Goal: Information Seeking & Learning: Learn about a topic

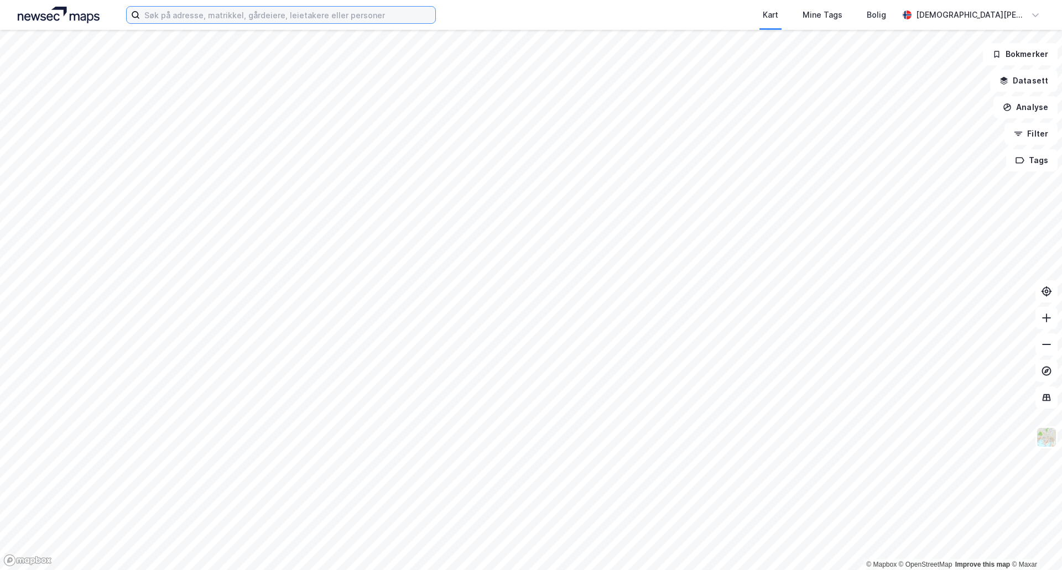
click at [174, 16] on input at bounding box center [287, 15] width 295 height 17
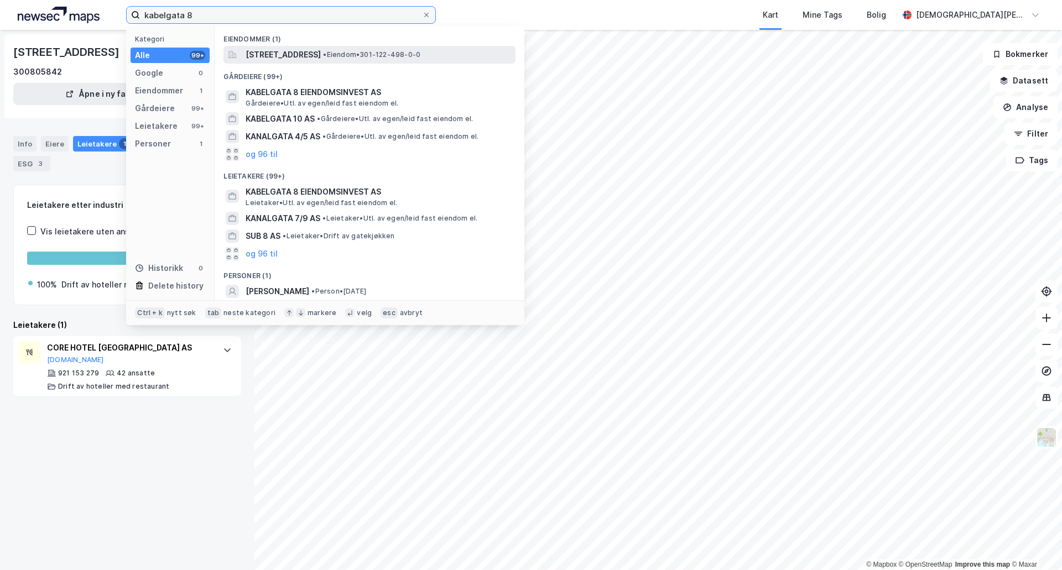
type input "kabelgata 8"
click at [321, 56] on span "[STREET_ADDRESS]" at bounding box center [282, 54] width 75 height 13
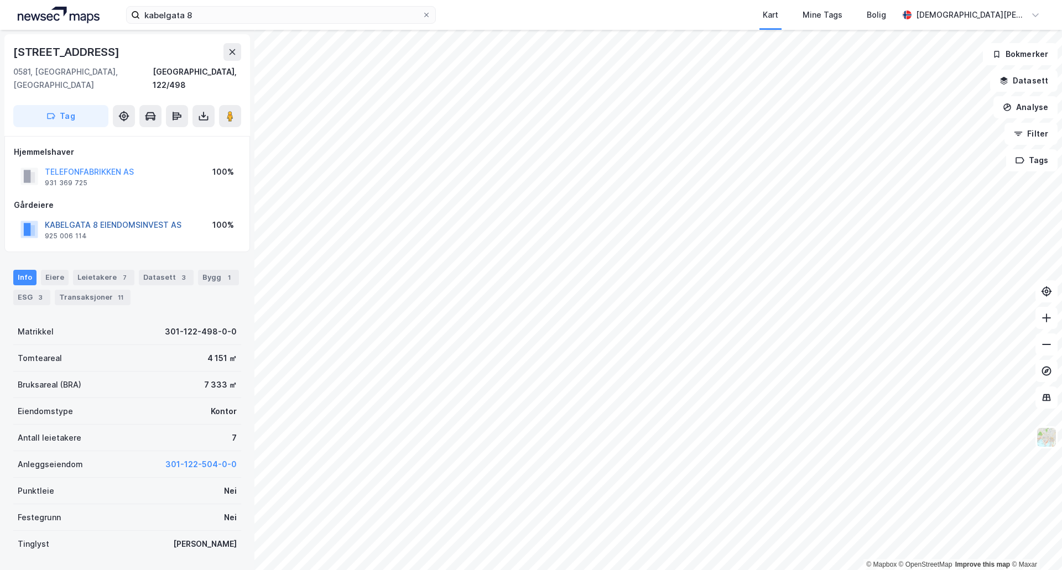
click at [0, 0] on button "KABELGATA 8 EIENDOMSINVEST AS" at bounding box center [0, 0] width 0 height 0
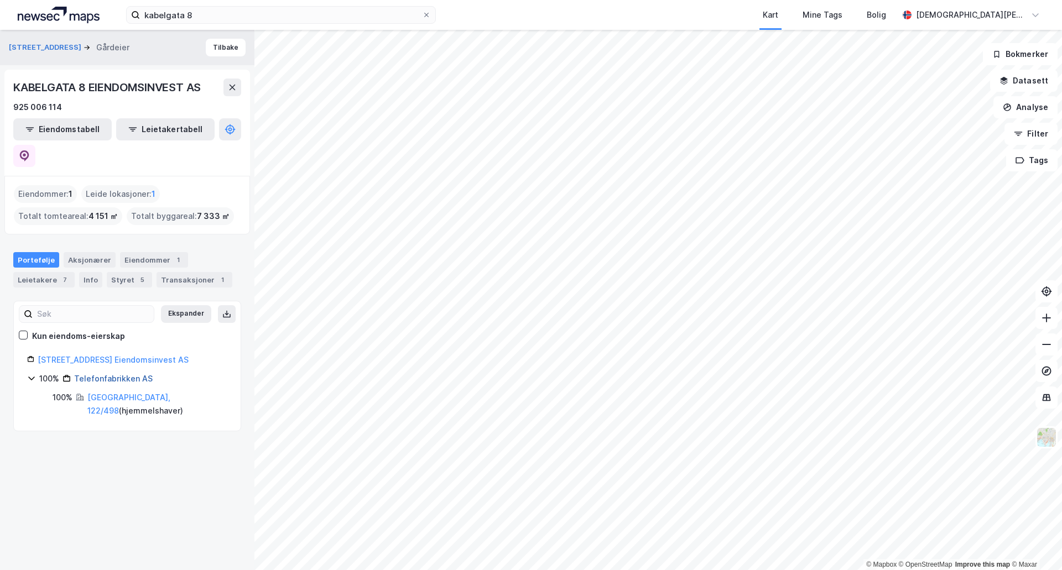
click at [100, 374] on link "Telefonfabrikken AS" at bounding box center [113, 378] width 79 height 9
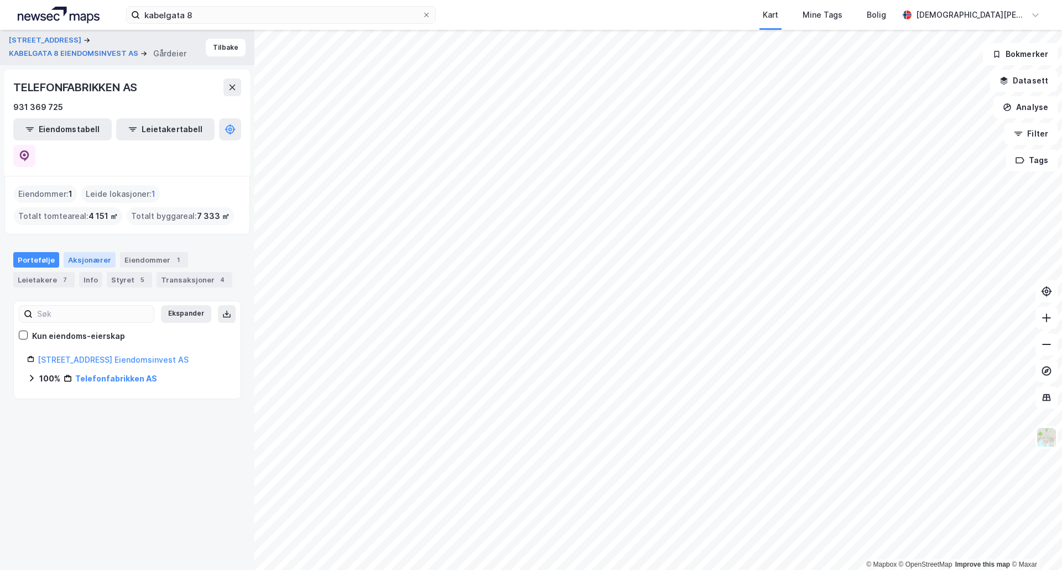
click at [86, 252] on div "Aksjonærer" at bounding box center [90, 259] width 52 height 15
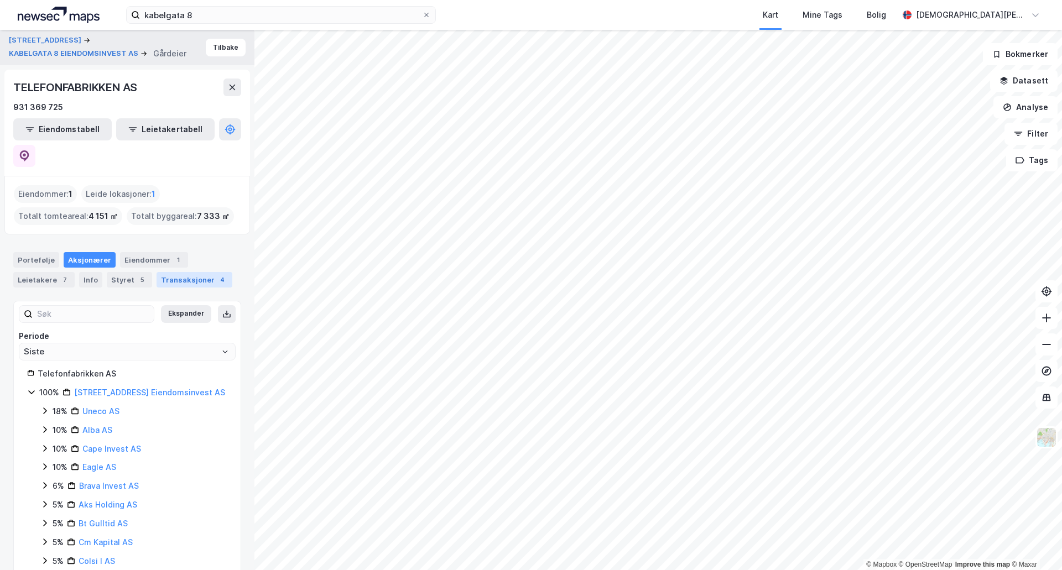
click at [158, 272] on div "Transaksjoner 4" at bounding box center [194, 279] width 76 height 15
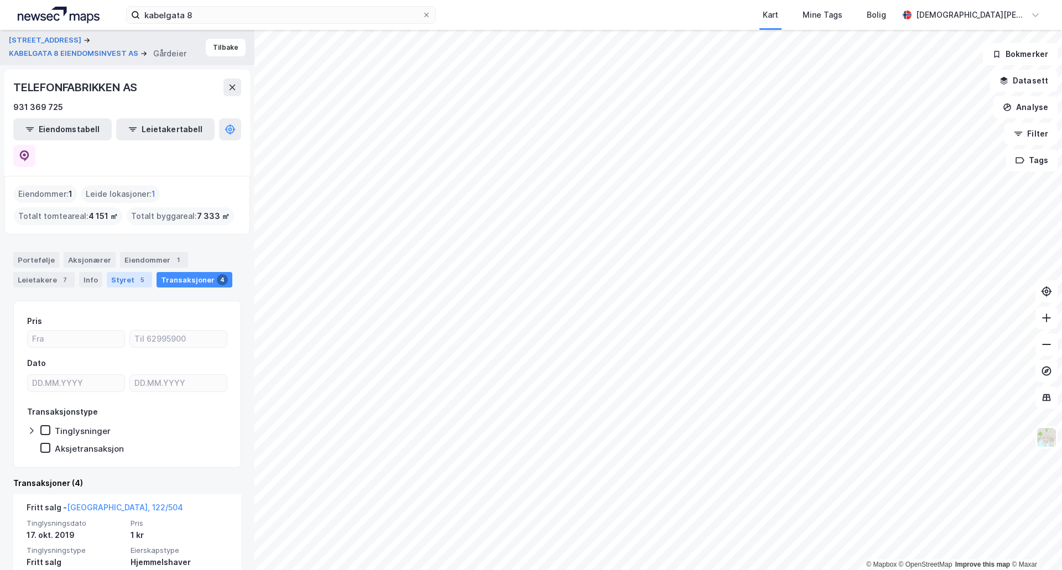
click at [137, 274] on div "5" at bounding box center [142, 279] width 11 height 11
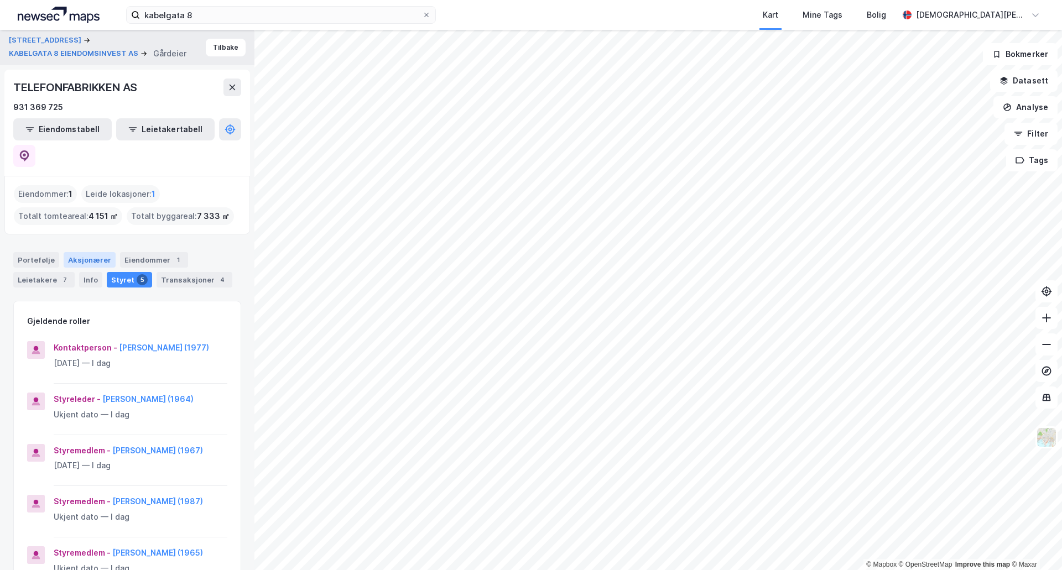
click at [88, 252] on div "Aksjonærer" at bounding box center [90, 259] width 52 height 15
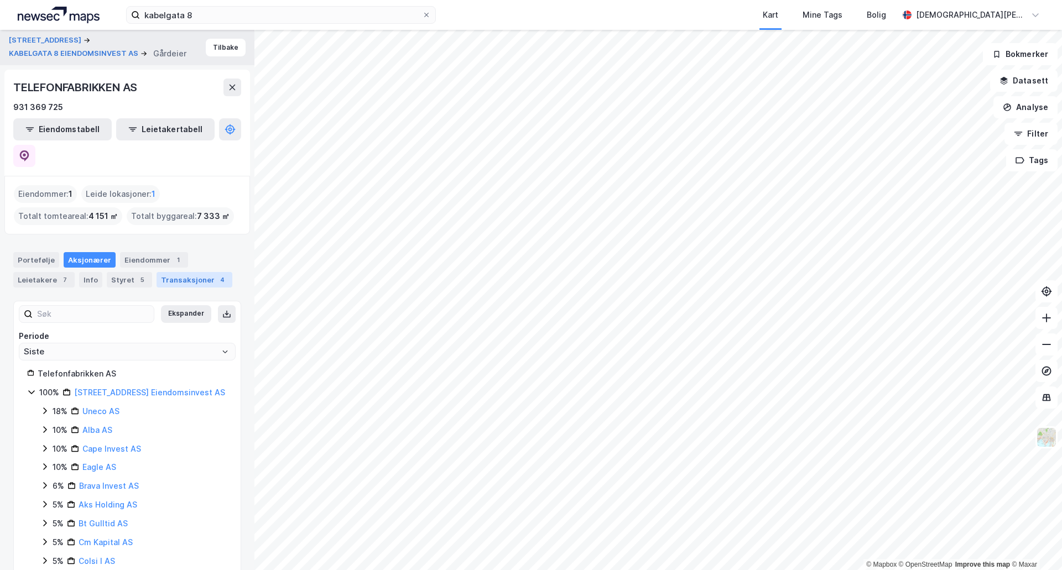
click at [178, 272] on div "Transaksjoner 4" at bounding box center [194, 279] width 76 height 15
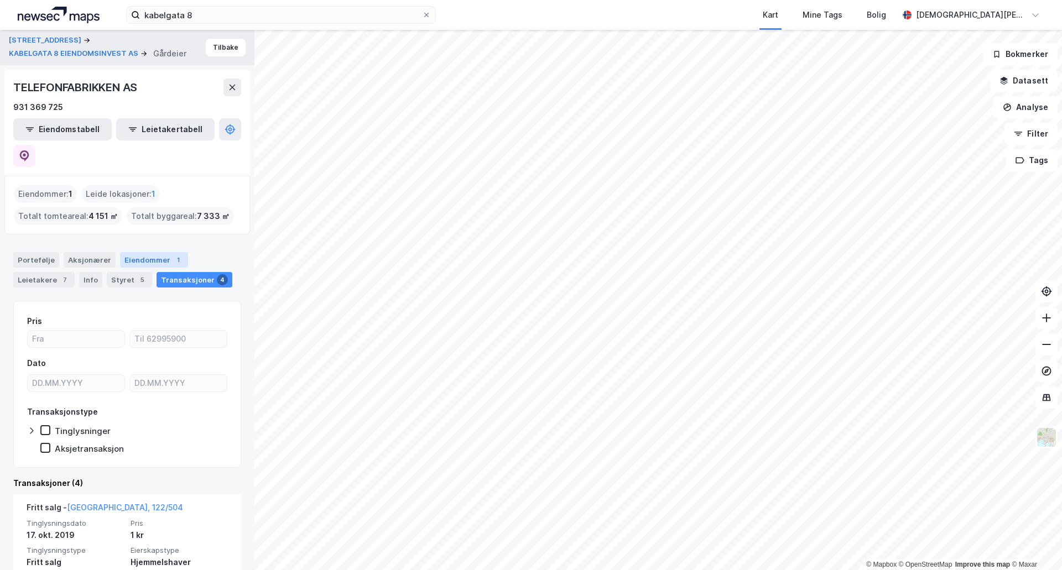
click at [133, 252] on div "Eiendommer 1" at bounding box center [154, 259] width 68 height 15
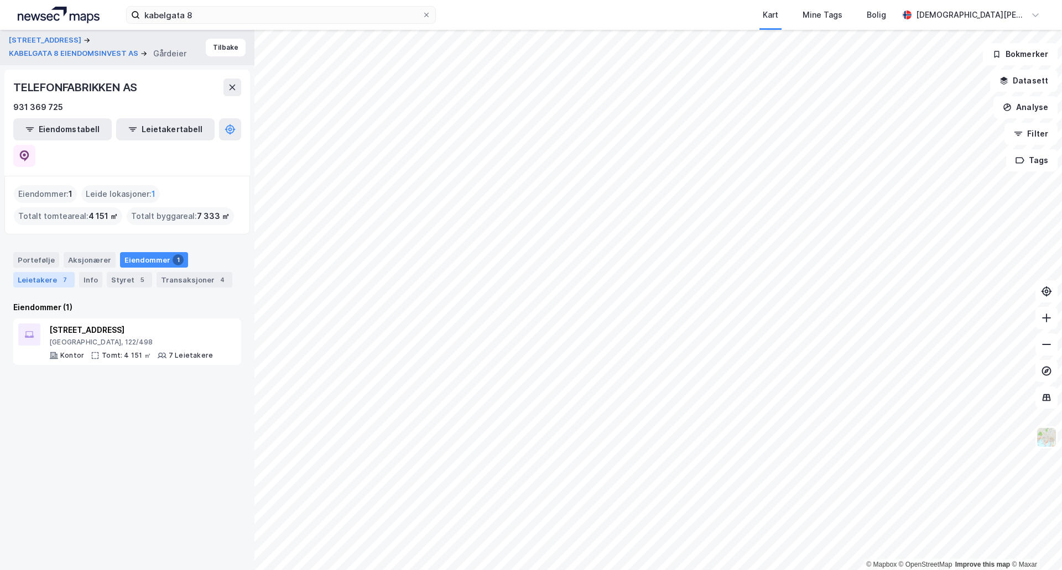
click at [45, 272] on div "Leietakere 7" at bounding box center [43, 279] width 61 height 15
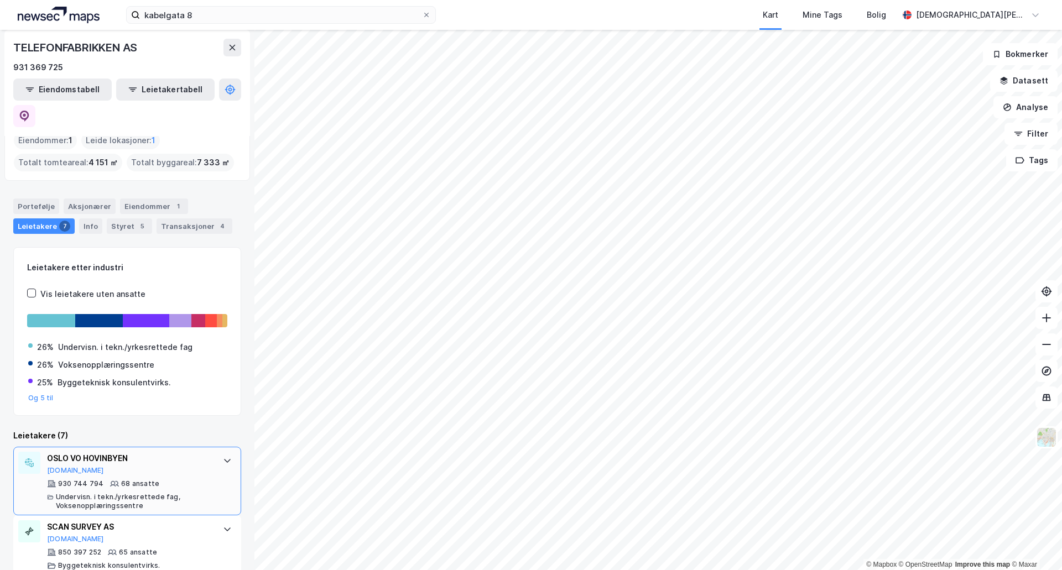
scroll to position [111, 0]
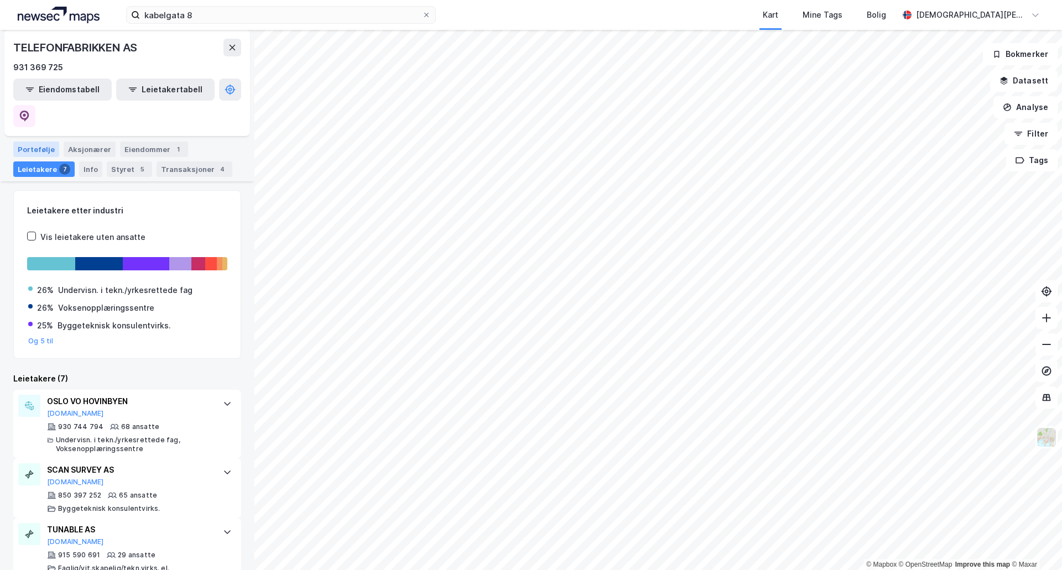
click at [41, 142] on div "Portefølje" at bounding box center [36, 149] width 46 height 15
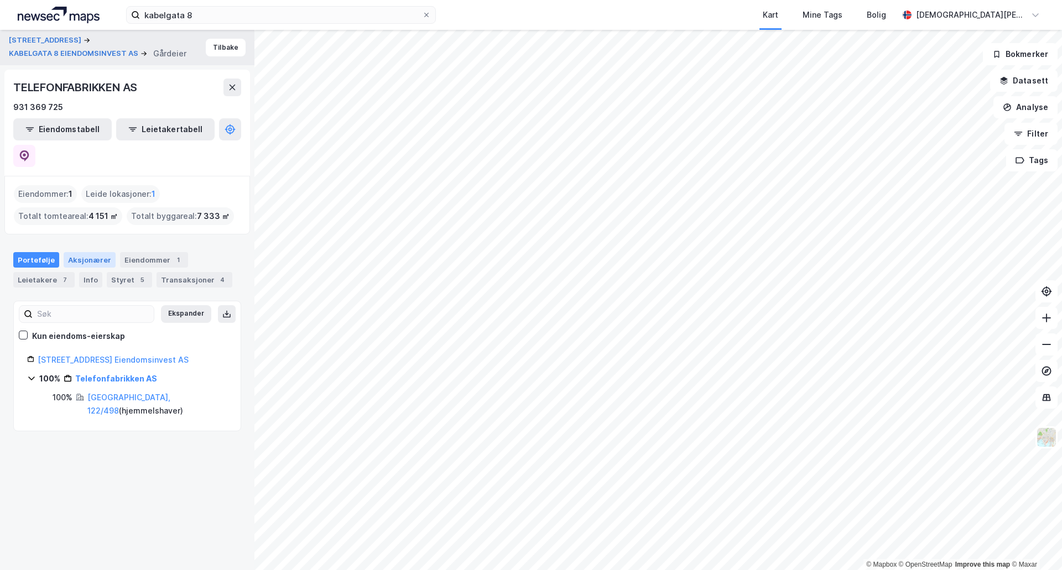
click at [91, 252] on div "Aksjonærer" at bounding box center [90, 259] width 52 height 15
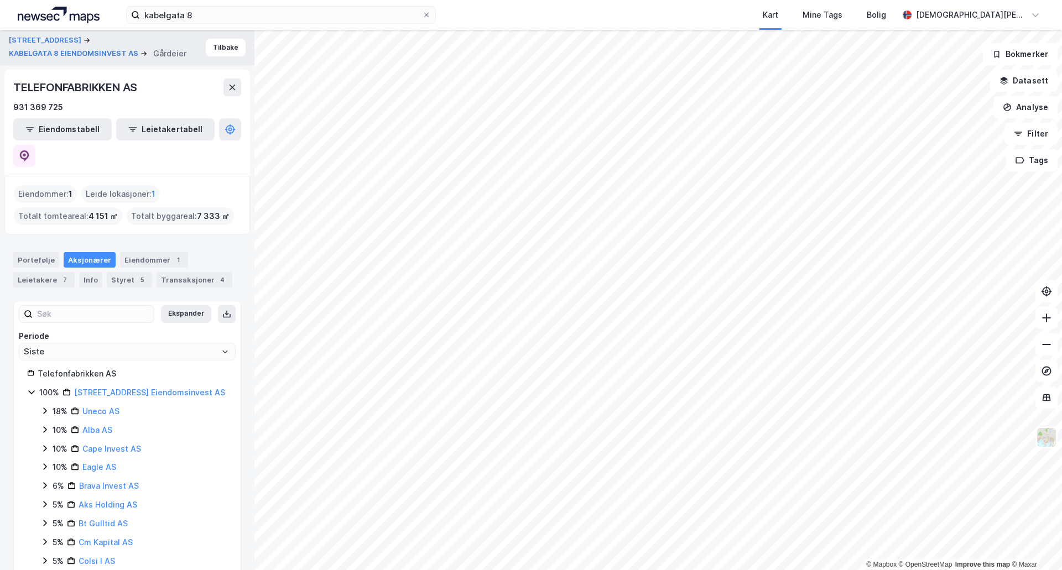
click at [137, 388] on link "[STREET_ADDRESS] Eiendomsinvest AS" at bounding box center [149, 392] width 151 height 9
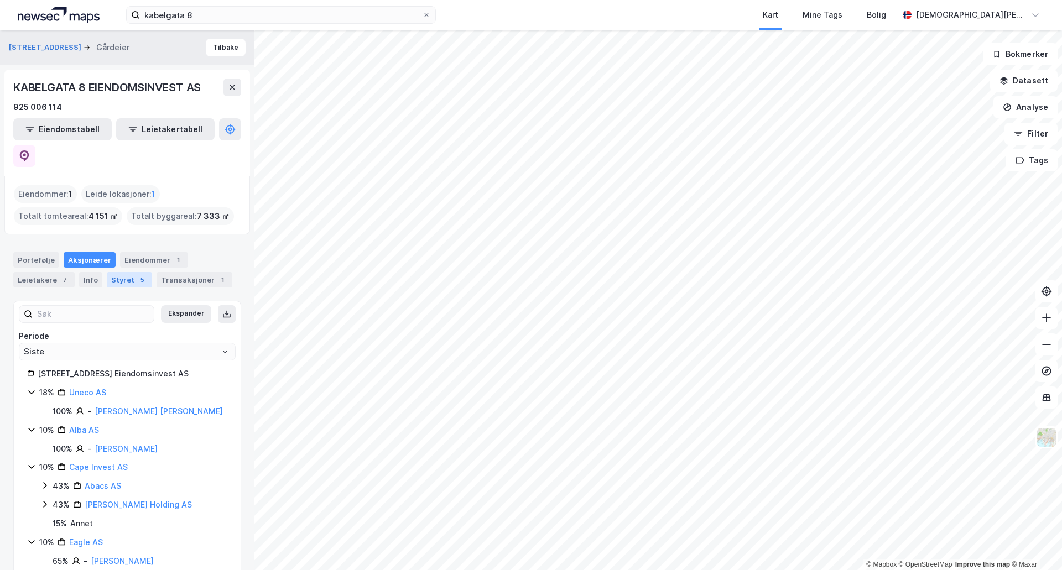
click at [128, 272] on div "Styret 5" at bounding box center [129, 279] width 45 height 15
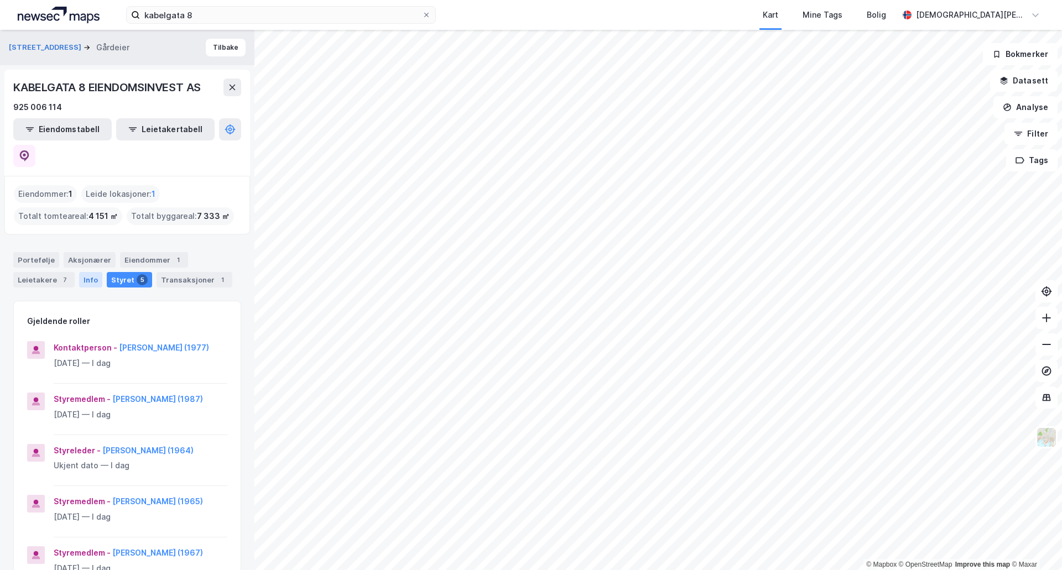
click at [86, 272] on div "Info" at bounding box center [90, 279] width 23 height 15
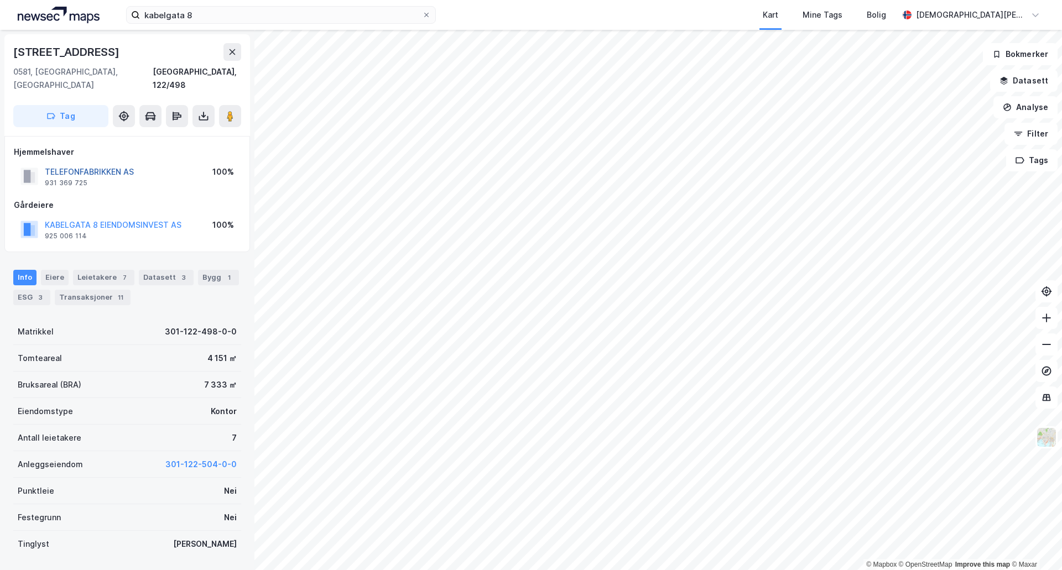
click at [0, 0] on button "TELEFONFABRIKKEN AS" at bounding box center [0, 0] width 0 height 0
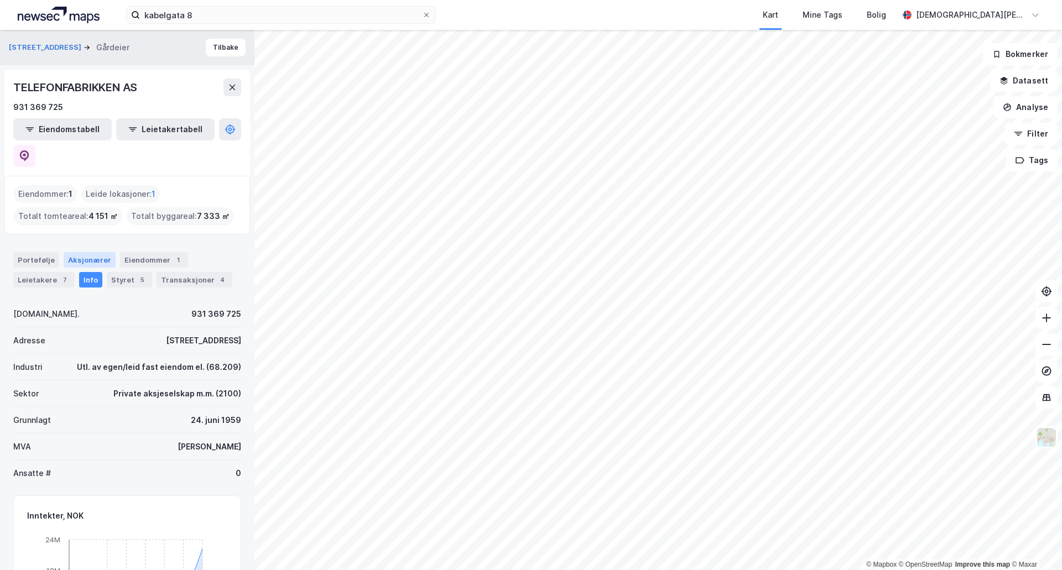
click at [73, 252] on div "Aksjonærer" at bounding box center [90, 259] width 52 height 15
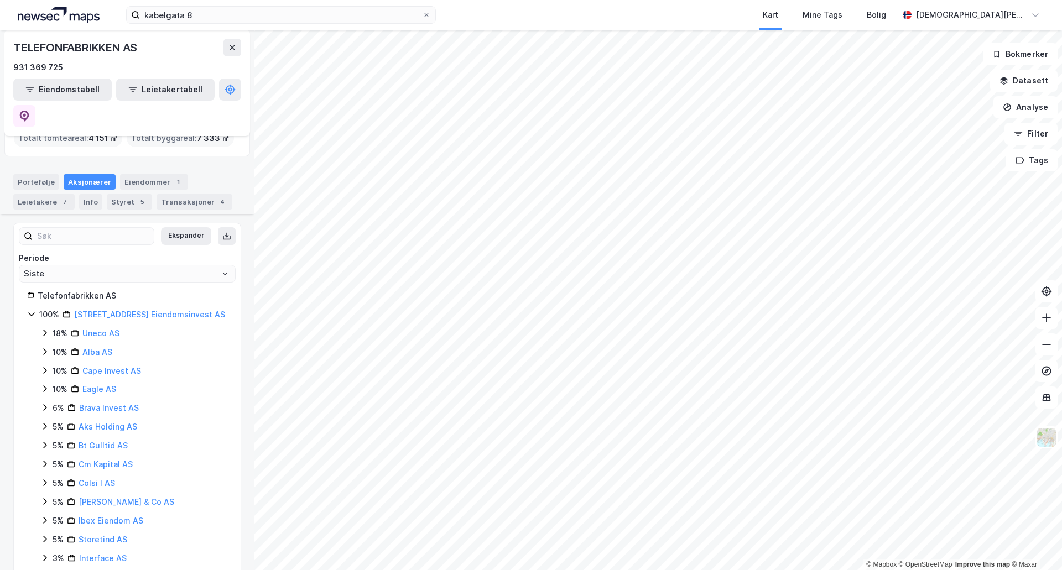
scroll to position [38, 0]
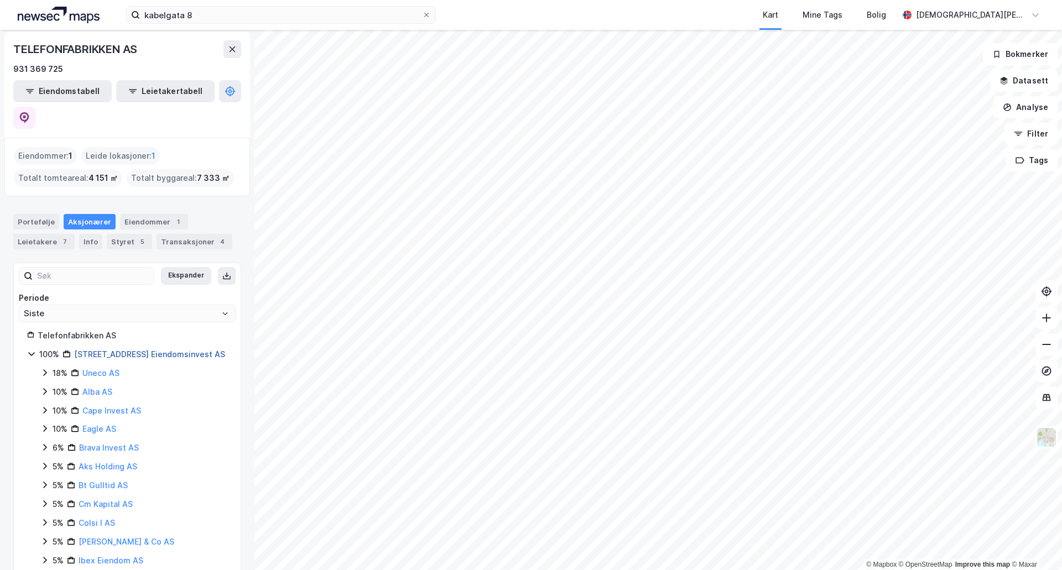
click at [108, 349] on link "[STREET_ADDRESS] Eiendomsinvest AS" at bounding box center [149, 353] width 151 height 9
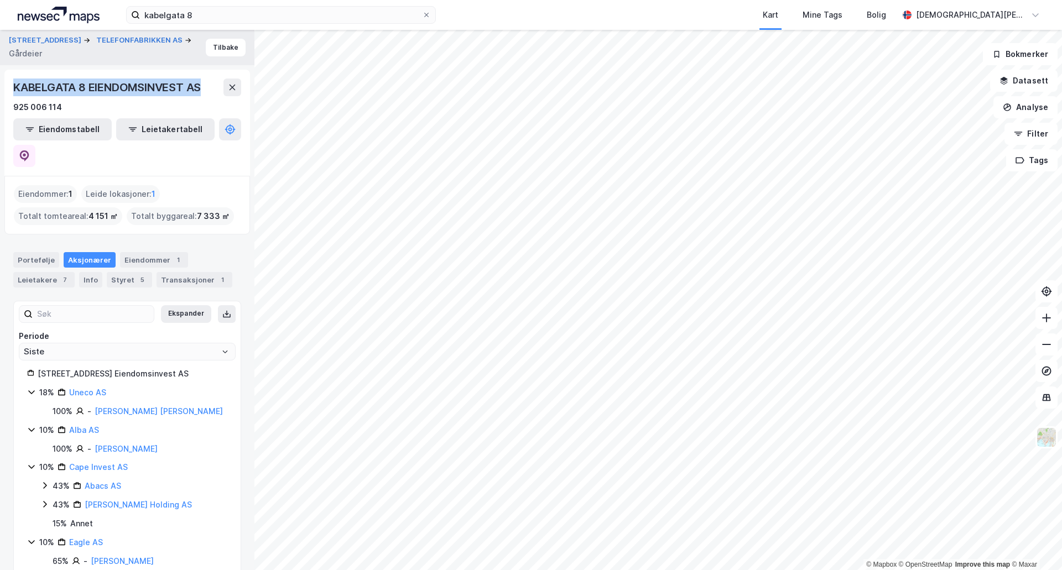
drag, startPoint x: 207, startPoint y: 90, endPoint x: 9, endPoint y: 88, distance: 197.9
click at [9, 88] on div "[STREET_ADDRESS] EIENDOMSINVEST AS 925 006 114 Eiendomstabell Leietakertabell" at bounding box center [126, 123] width 245 height 106
copy div "KABELGATA 8 EIENDOMSINVEST AS"
